Goal: Information Seeking & Learning: Learn about a topic

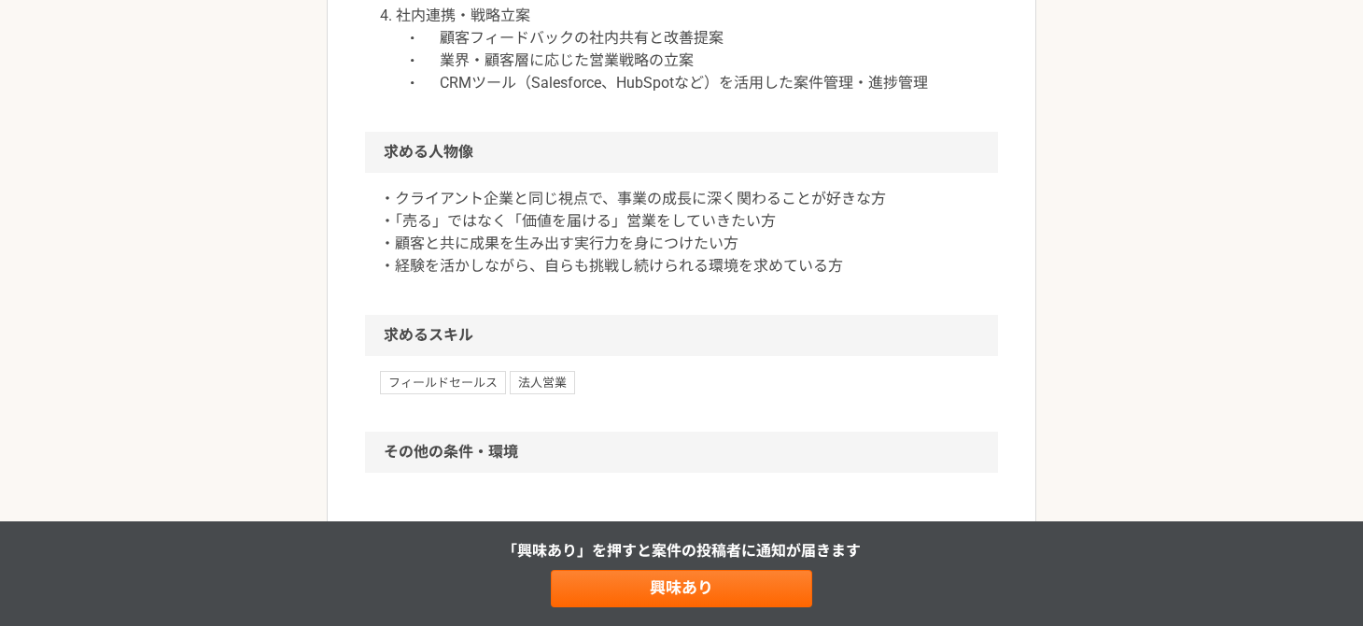
scroll to position [1202, 0]
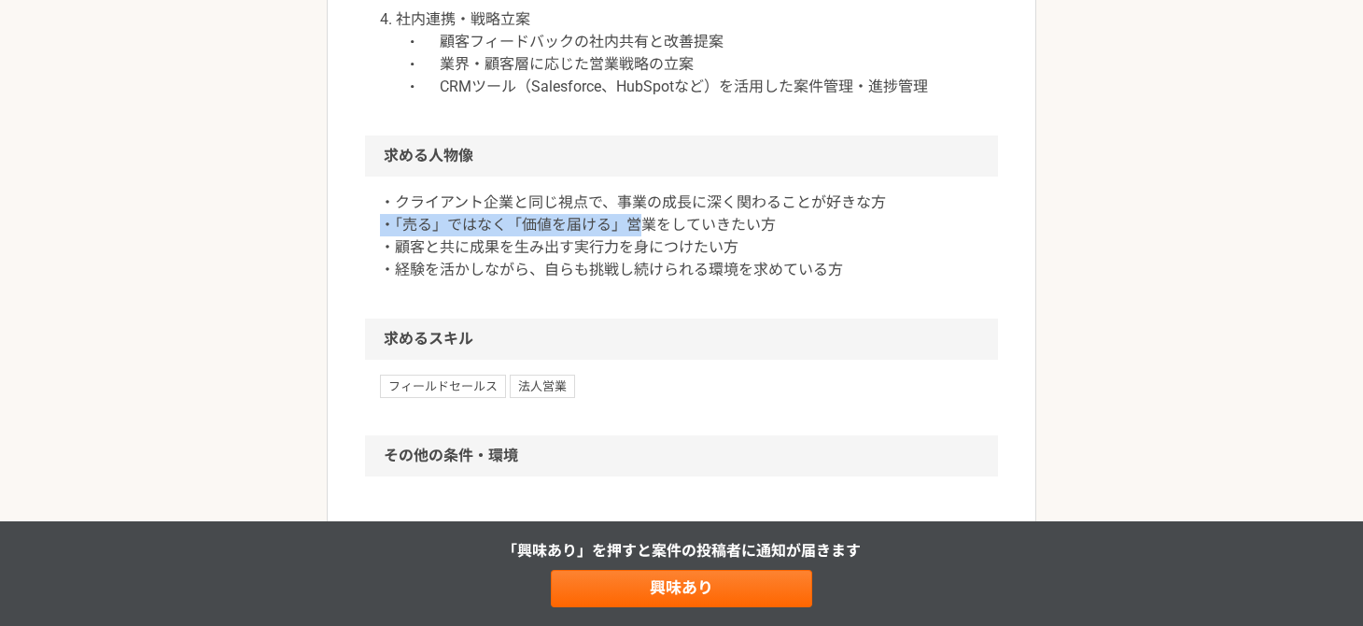
drag, startPoint x: 385, startPoint y: 218, endPoint x: 755, endPoint y: 227, distance: 370.8
click at [734, 227] on p "・クライアント企業と同じ視点で、事業の成長に深く関わることが好きな方 ・「売る」ではなく「価値を届ける」営業をしていきたい方 ・顧客と共に成果を生み出す実行力…" at bounding box center [681, 236] width 603 height 90
click at [757, 226] on p "・クライアント企業と同じ視点で、事業の成長に深く関わることが好きな方 ・「売る」ではなく「価値を届ける」営業をしていきたい方 ・顧客と共に成果を生み出す実行力…" at bounding box center [681, 236] width 603 height 90
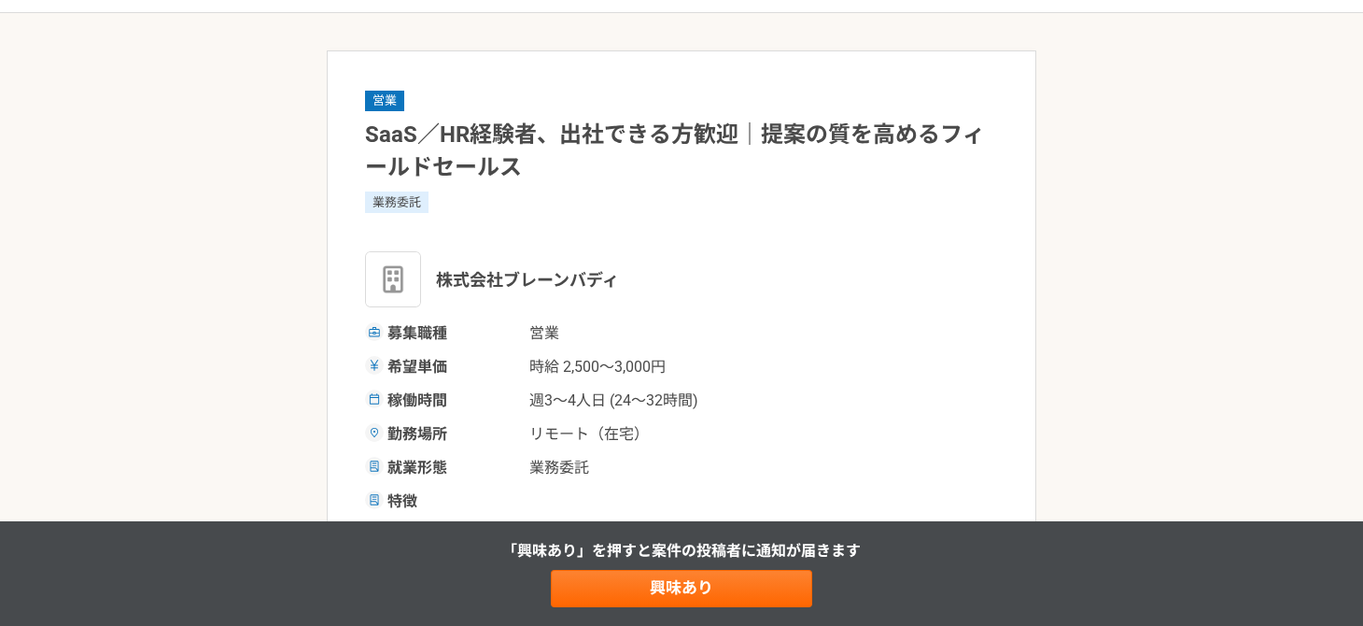
scroll to position [92, 0]
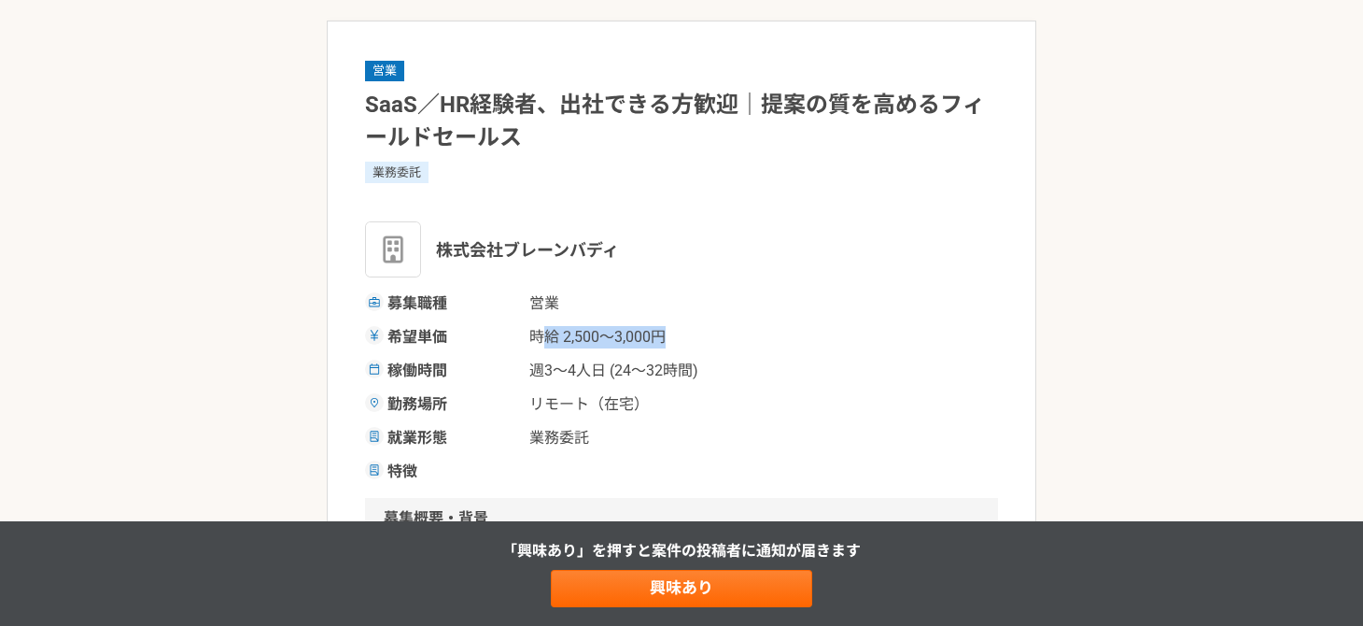
drag, startPoint x: 642, startPoint y: 338, endPoint x: 753, endPoint y: 338, distance: 110.2
click at [749, 338] on div "希望単価 時給 2,500〜3,000円" at bounding box center [681, 337] width 633 height 22
drag, startPoint x: 731, startPoint y: 369, endPoint x: 513, endPoint y: 363, distance: 218.5
click at [536, 369] on div "稼働時間 週3〜4人日 (24〜32時間)" at bounding box center [681, 370] width 633 height 22
drag, startPoint x: 619, startPoint y: 360, endPoint x: 683, endPoint y: 358, distance: 63.6
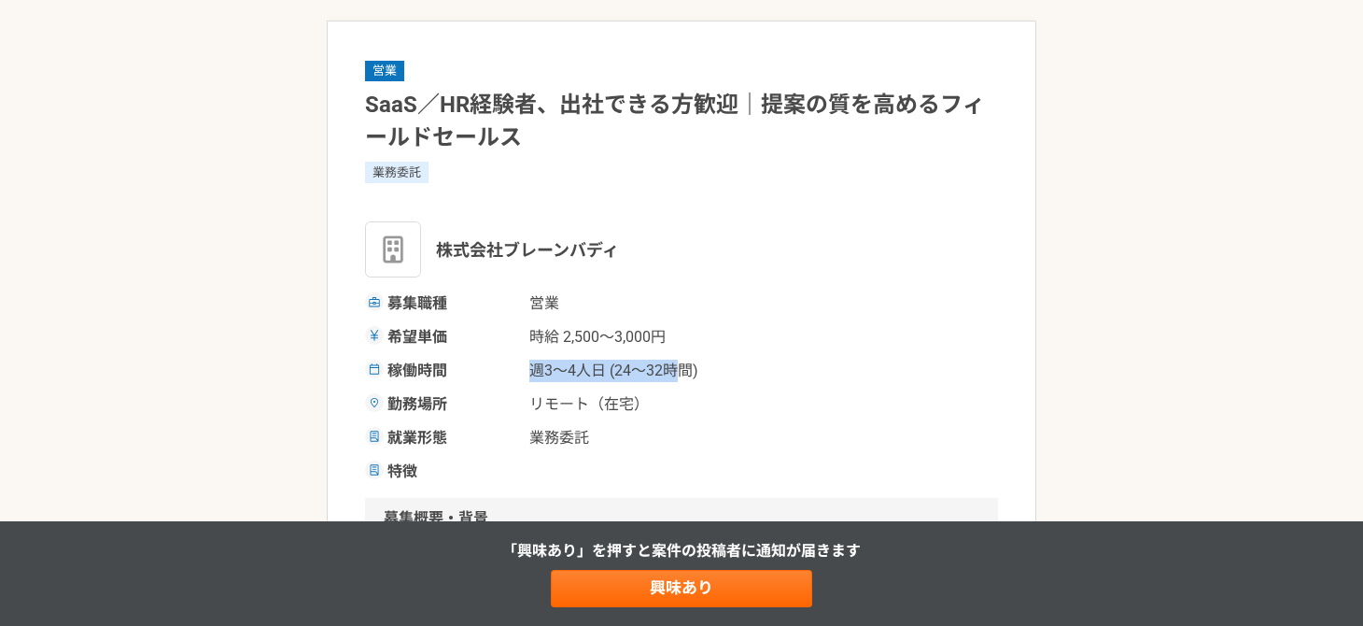
click at [676, 359] on div "稼働時間 週3〜4人日 (24〜32時間)" at bounding box center [681, 370] width 633 height 22
click at [624, 327] on span "時給 2,500〜3,000円" at bounding box center [622, 337] width 187 height 22
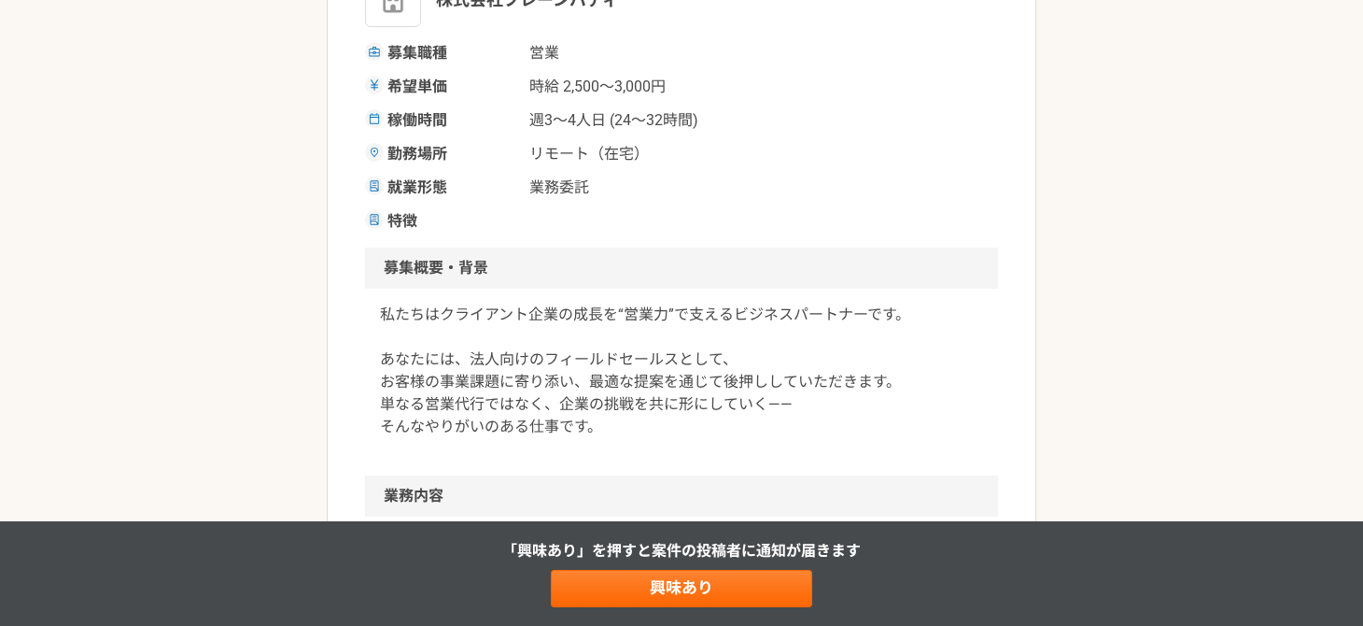
scroll to position [373, 0]
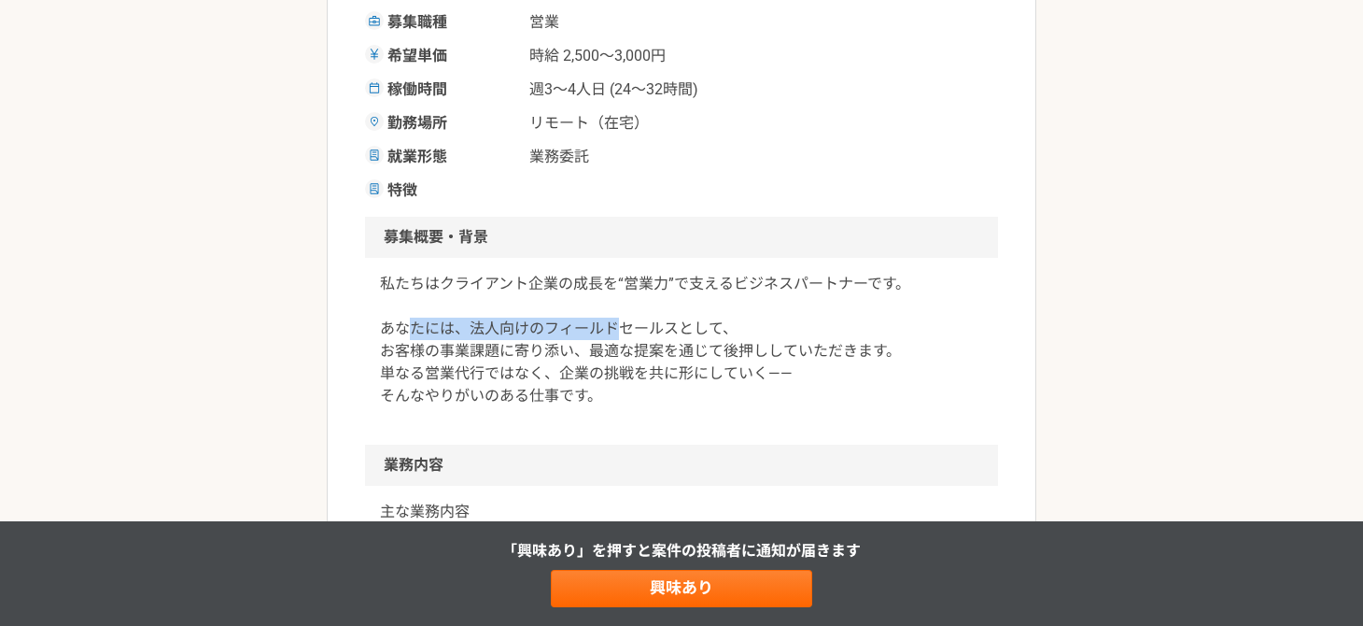
drag, startPoint x: 407, startPoint y: 332, endPoint x: 733, endPoint y: 331, distance: 325.8
click at [695, 336] on p "私たちはクライアント企業の成長を“営業力”で支えるビジネスパートナーです。 あなたには、法人向けのフィールドセールスとして、 お客様の事業課題に寄り添い、最適…" at bounding box center [681, 340] width 603 height 134
click at [745, 330] on p "私たちはクライアント企業の成長を“営業力”で支えるビジネスパートナーです。 あなたには、法人向けのフィールドセールスとして、 お客様の事業課題に寄り添い、最適…" at bounding box center [681, 340] width 603 height 134
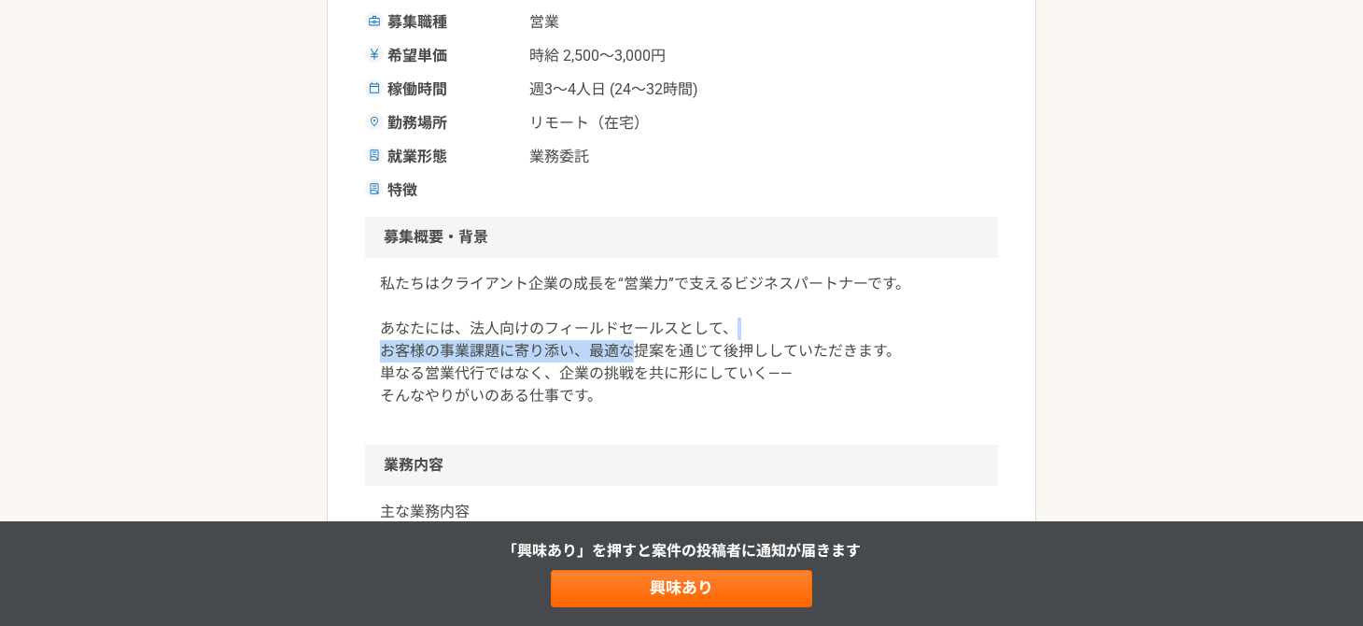
drag, startPoint x: 732, startPoint y: 329, endPoint x: 495, endPoint y: 347, distance: 237.9
click at [521, 347] on p "私たちはクライアント企業の成長を“営業力”で支えるビジネスパートナーです。 あなたには、法人向けのフィールドセールスとして、 お客様の事業課題に寄り添い、最適…" at bounding box center [681, 340] width 603 height 134
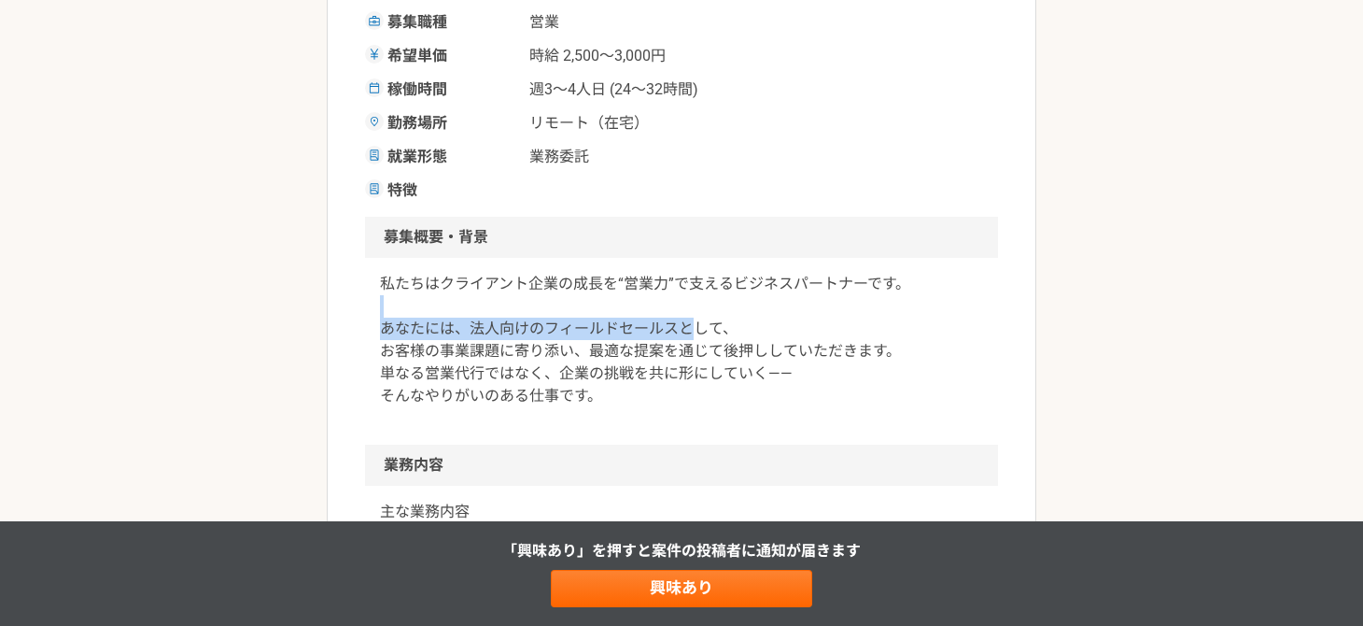
drag, startPoint x: 548, startPoint y: 317, endPoint x: 701, endPoint y: 327, distance: 153.5
click at [695, 327] on p "私たちはクライアント企業の成長を“営業力”で支えるビジネスパートナーです。 あなたには、法人向けのフィールドセールスとして、 お客様の事業課題に寄り添い、最適…" at bounding box center [681, 340] width 603 height 134
click at [718, 331] on p "私たちはクライアント企業の成長を“営業力”で支えるビジネスパートナーです。 あなたには、法人向けのフィールドセールスとして、 お客様の事業課題に寄り添い、最適…" at bounding box center [681, 340] width 603 height 134
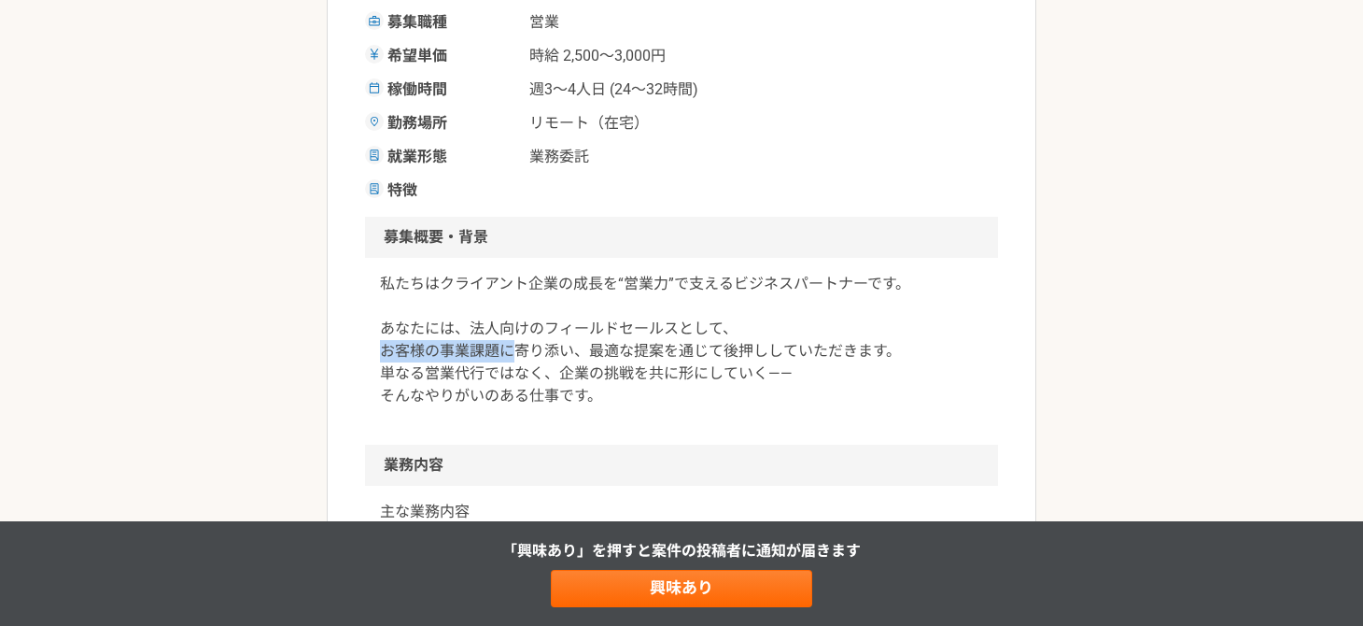
drag, startPoint x: 403, startPoint y: 357, endPoint x: 562, endPoint y: 353, distance: 158.8
click at [537, 357] on p "私たちはクライアント企業の成長を“営業力”で支えるビジネスパートナーです。 あなたには、法人向けのフィールドセールスとして、 お客様の事業課題に寄り添い、最適…" at bounding box center [681, 340] width 603 height 134
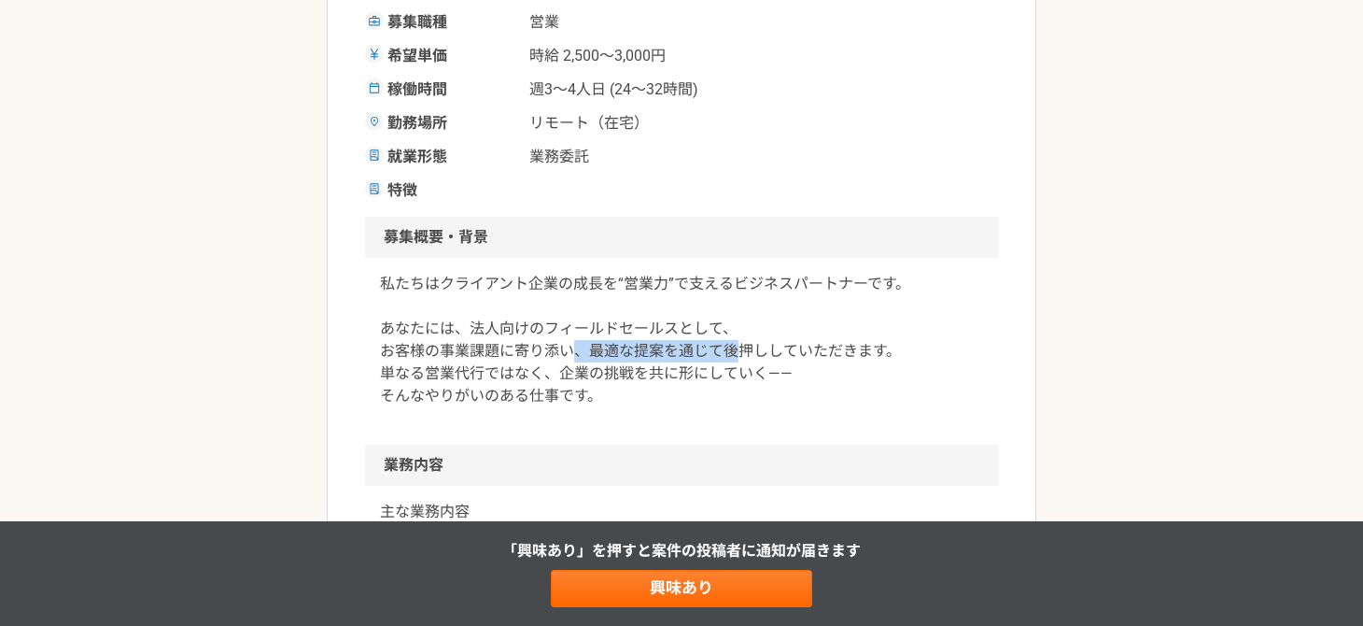
drag, startPoint x: 630, startPoint y: 355, endPoint x: 849, endPoint y: 355, distance: 218.5
click at [829, 355] on p "私たちはクライアント企業の成長を“営業力”で支えるビジネスパートナーです。 あなたには、法人向けのフィールドセールスとして、 お客様の事業課題に寄り添い、最適…" at bounding box center [681, 340] width 603 height 134
click at [913, 355] on p "私たちはクライアント企業の成長を“営業力”で支えるビジネスパートナーです。 あなたには、法人向けのフィールドセールスとして、 お客様の事業課題に寄り添い、最適…" at bounding box center [681, 340] width 603 height 134
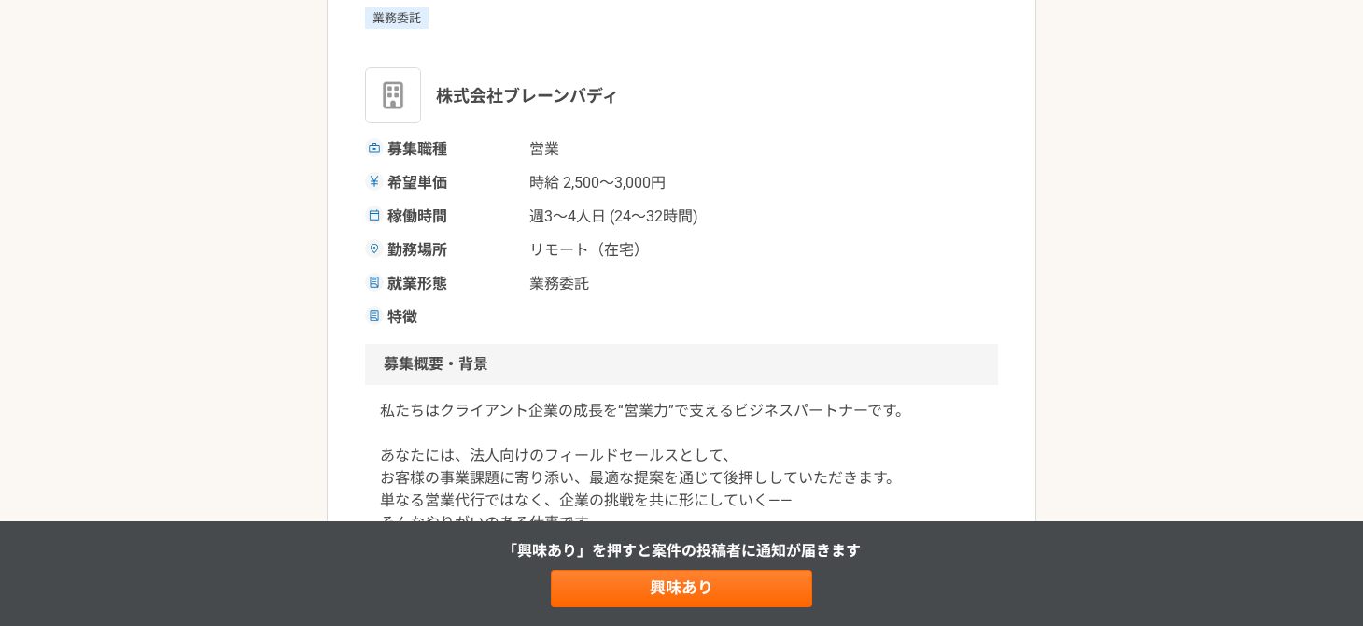
scroll to position [0, 0]
